Goal: Task Accomplishment & Management: Manage account settings

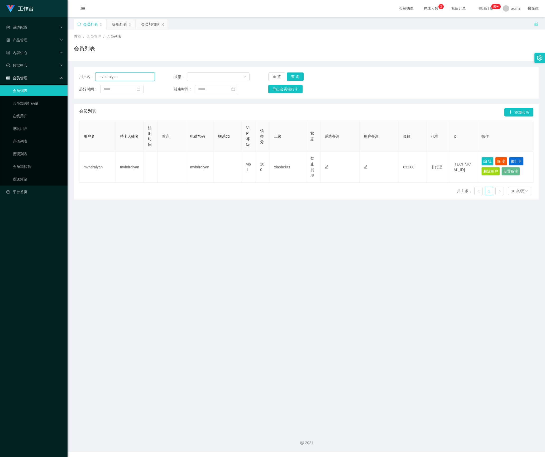
drag, startPoint x: 0, startPoint y: 0, endPoint x: 70, endPoint y: 88, distance: 111.8
click at [70, 88] on main "关闭左侧 关闭右侧 关闭其它 刷新页面 会员列表 提现列表 会员加扣款 首页 / 会员管理 / 会员列表 / 会员列表 用户名： mvhdraiyan 状态：…" at bounding box center [305, 222] width 477 height 411
paste input "szsz"
type input "szsz"
click at [296, 79] on button "查 询" at bounding box center [295, 77] width 17 height 8
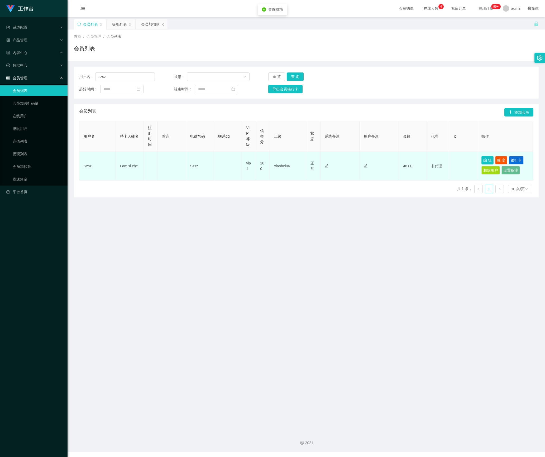
click at [481, 161] on button "编 辑" at bounding box center [487, 160] width 12 height 8
type input "Szsz"
type input "Lam si zhe"
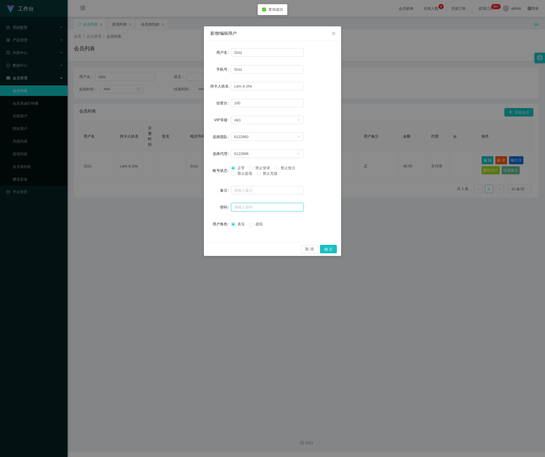
drag, startPoint x: 254, startPoint y: 210, endPoint x: 257, endPoint y: 208, distance: 3.5
click at [257, 208] on input "text" at bounding box center [267, 207] width 73 height 8
type input "aaa123"
click at [329, 248] on button "确 定" at bounding box center [328, 249] width 17 height 8
